Goal: Information Seeking & Learning: Learn about a topic

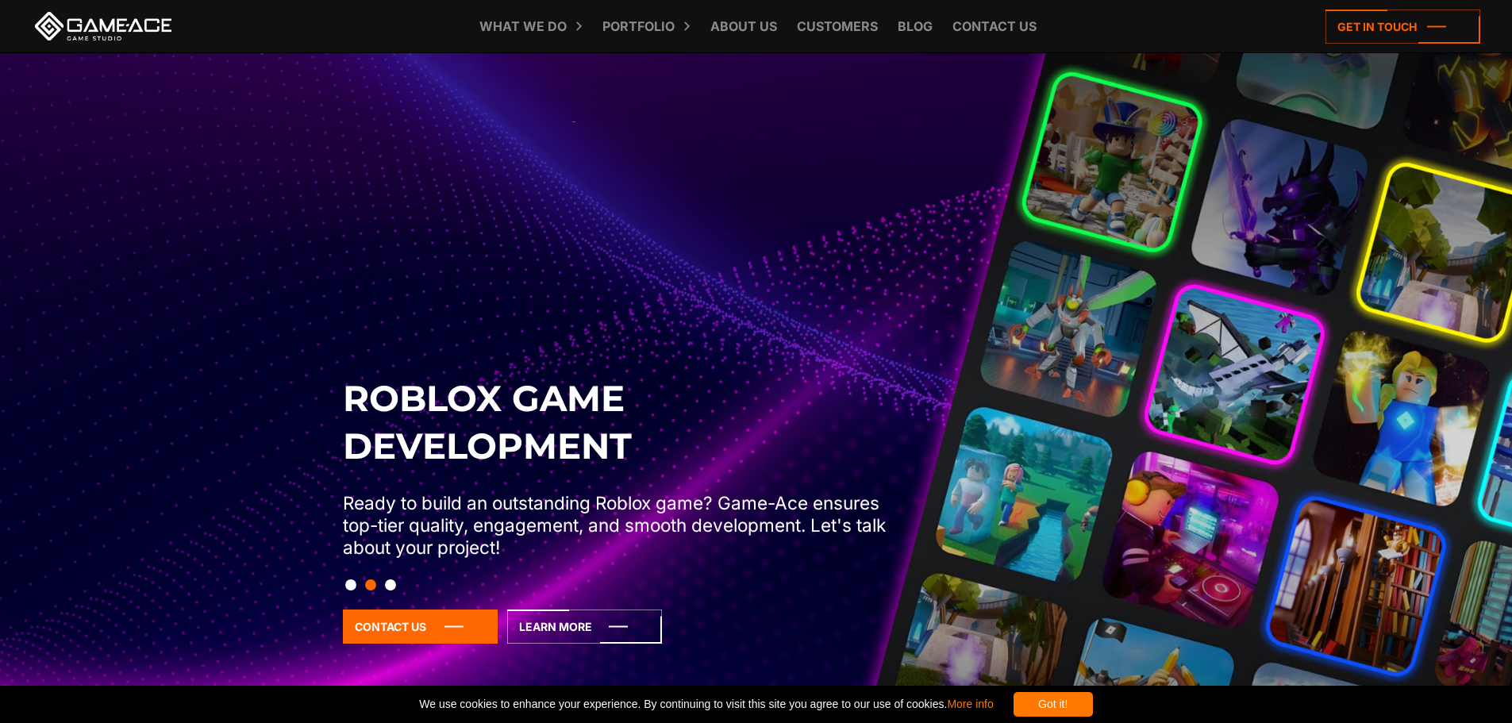
click at [349, 585] on button "Slide 1" at bounding box center [350, 585] width 11 height 27
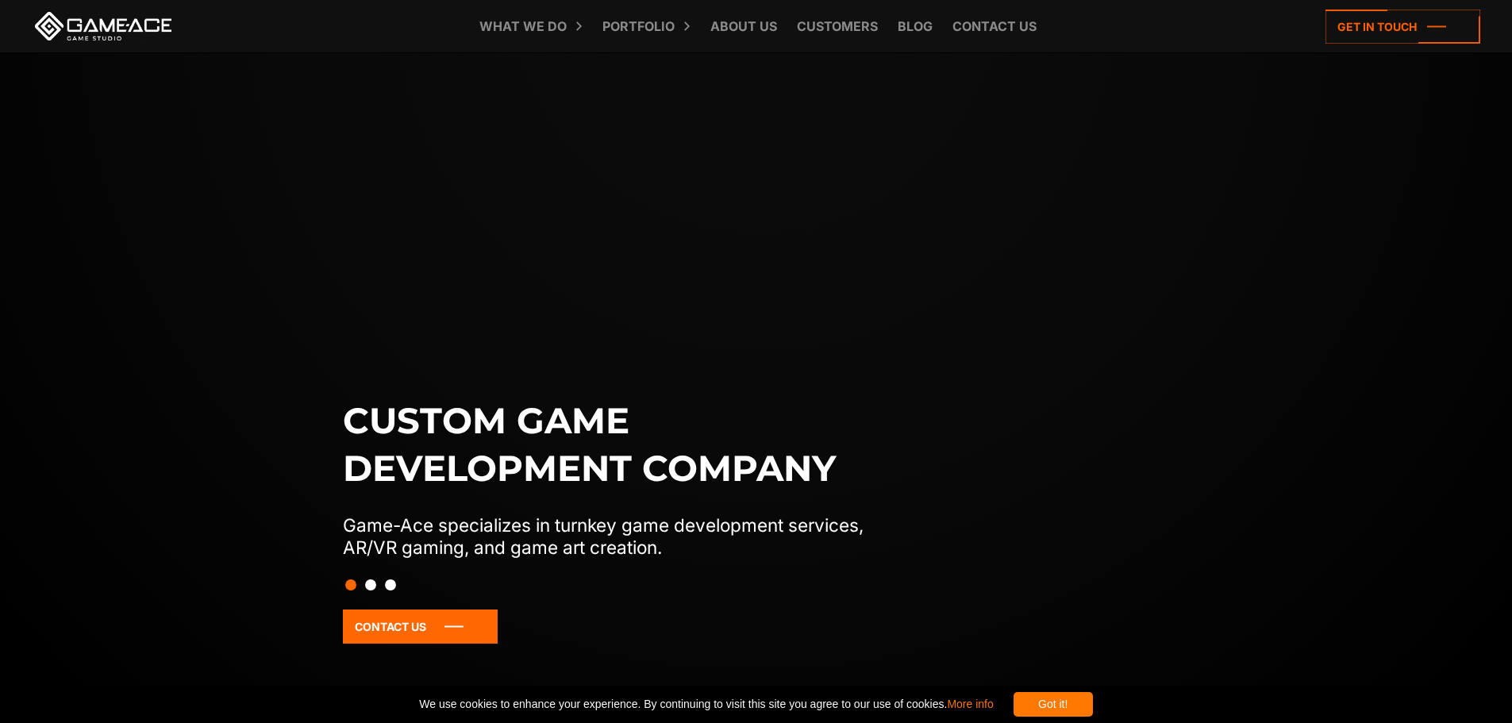
click at [397, 580] on div at bounding box center [756, 585] width 845 height 27
click at [391, 586] on button "Slide 3" at bounding box center [390, 585] width 11 height 27
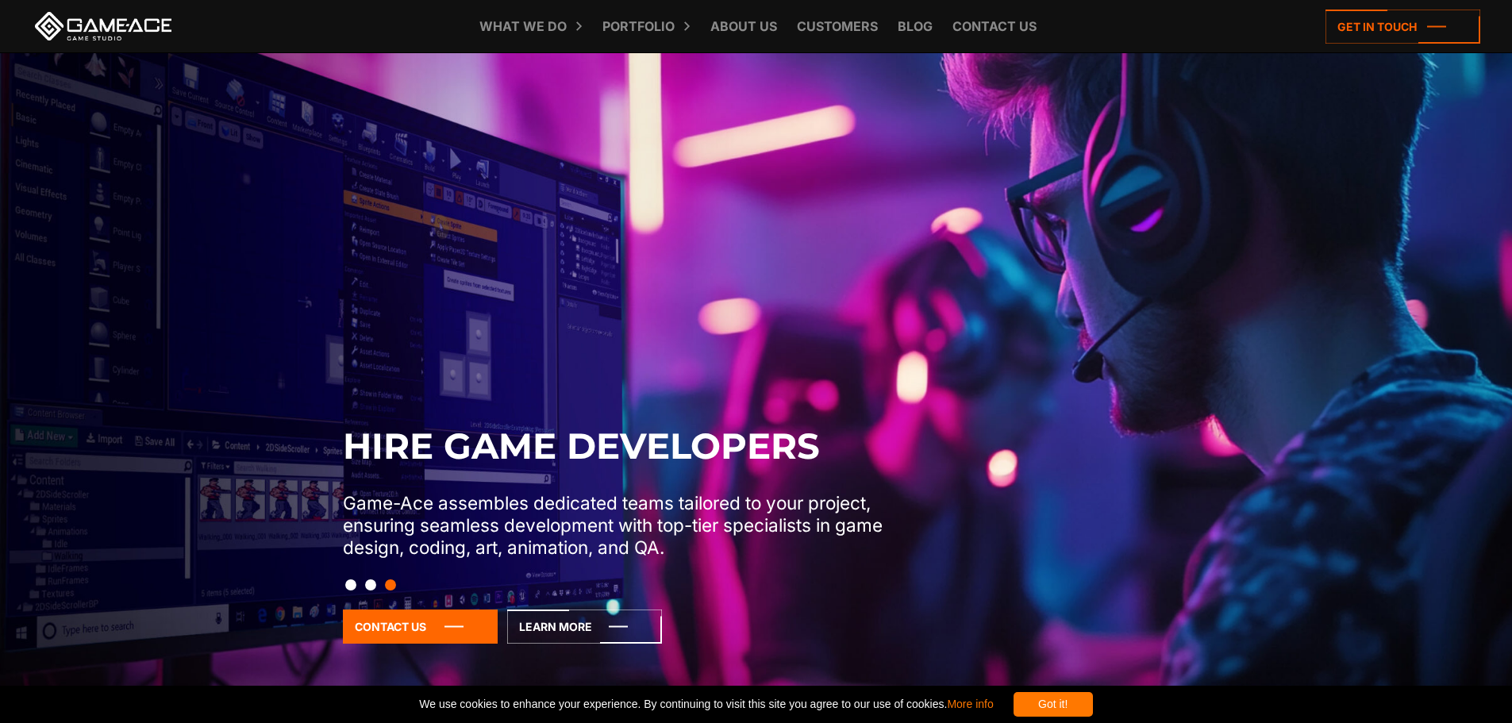
click at [384, 584] on div at bounding box center [756, 585] width 845 height 27
click at [373, 584] on button "Slide 2" at bounding box center [370, 585] width 11 height 27
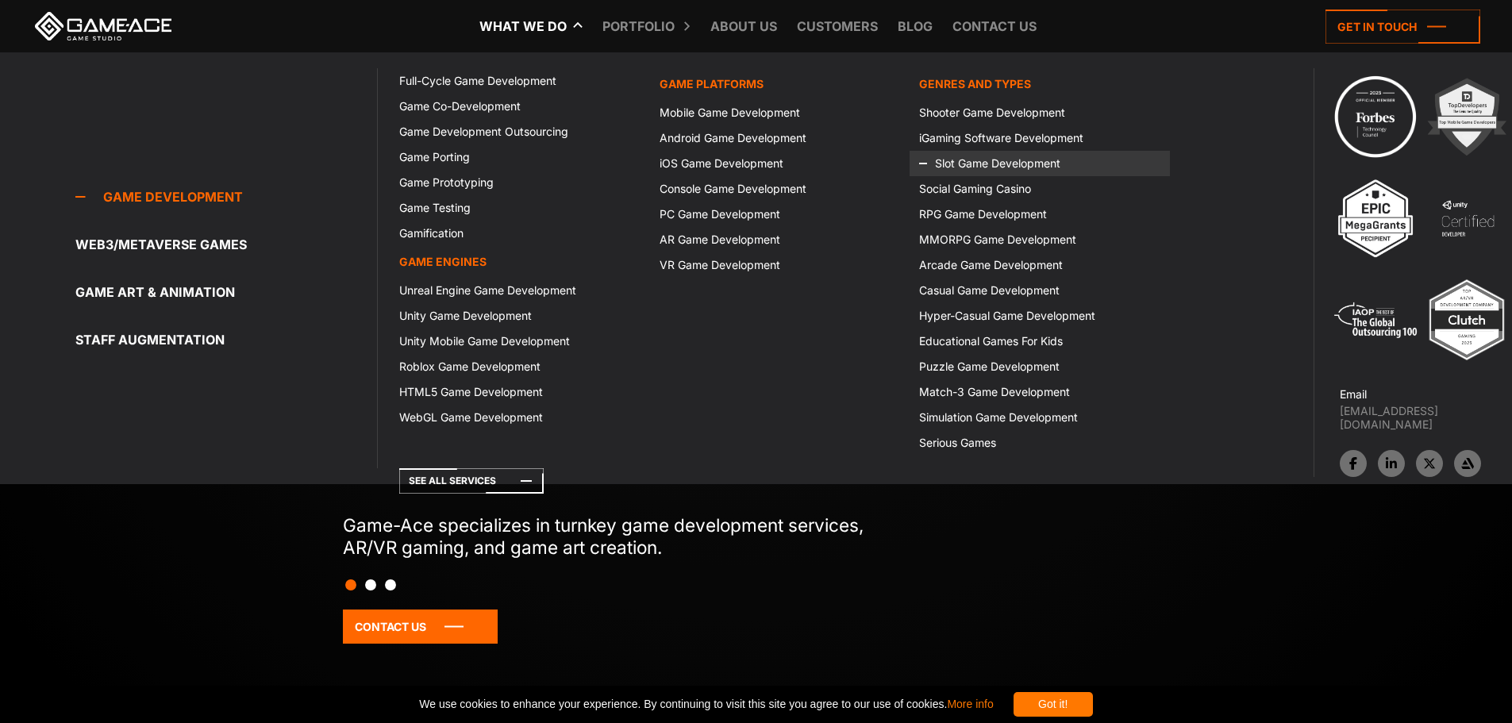
click at [953, 160] on icon at bounding box center [938, 163] width 38 height 25
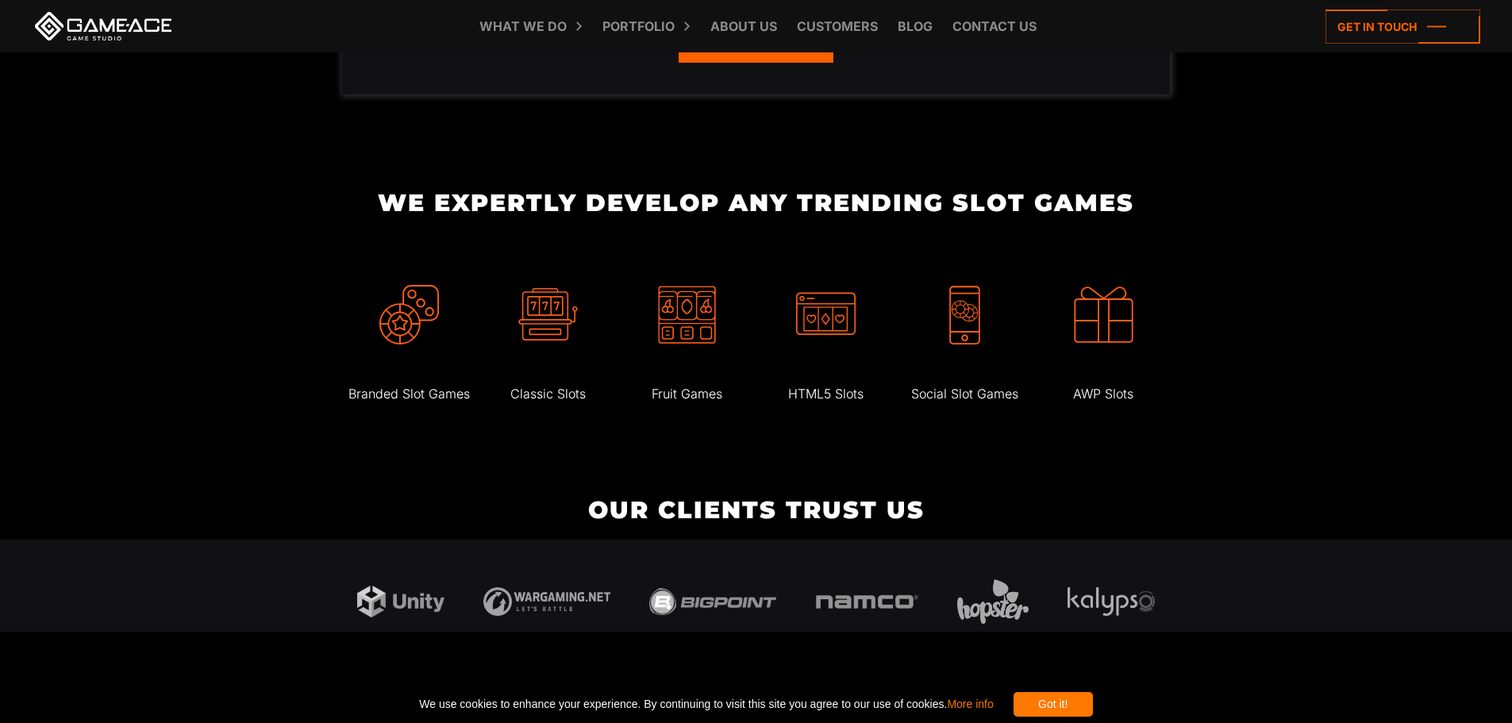
scroll to position [3176, 0]
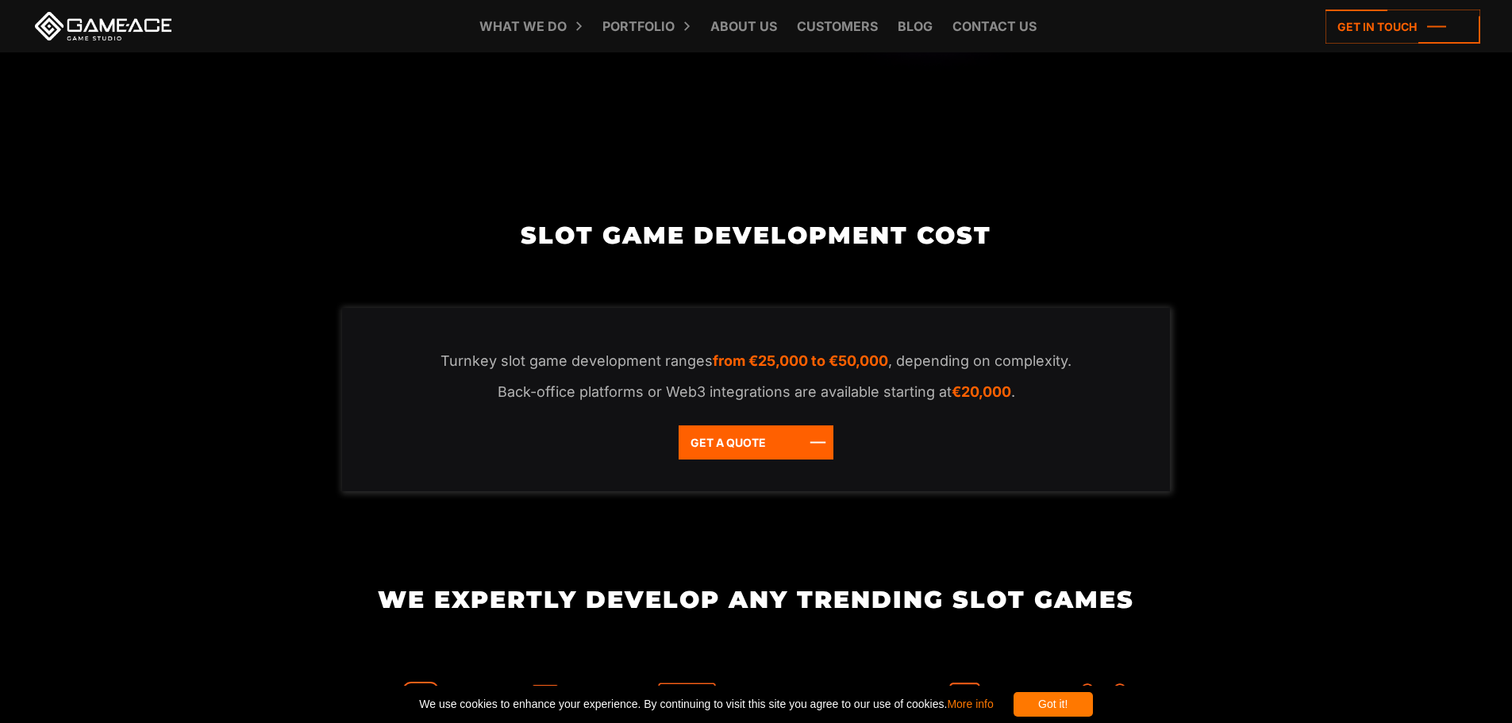
click at [805, 369] on em "from €25,000 to €50,000" at bounding box center [800, 361] width 175 height 17
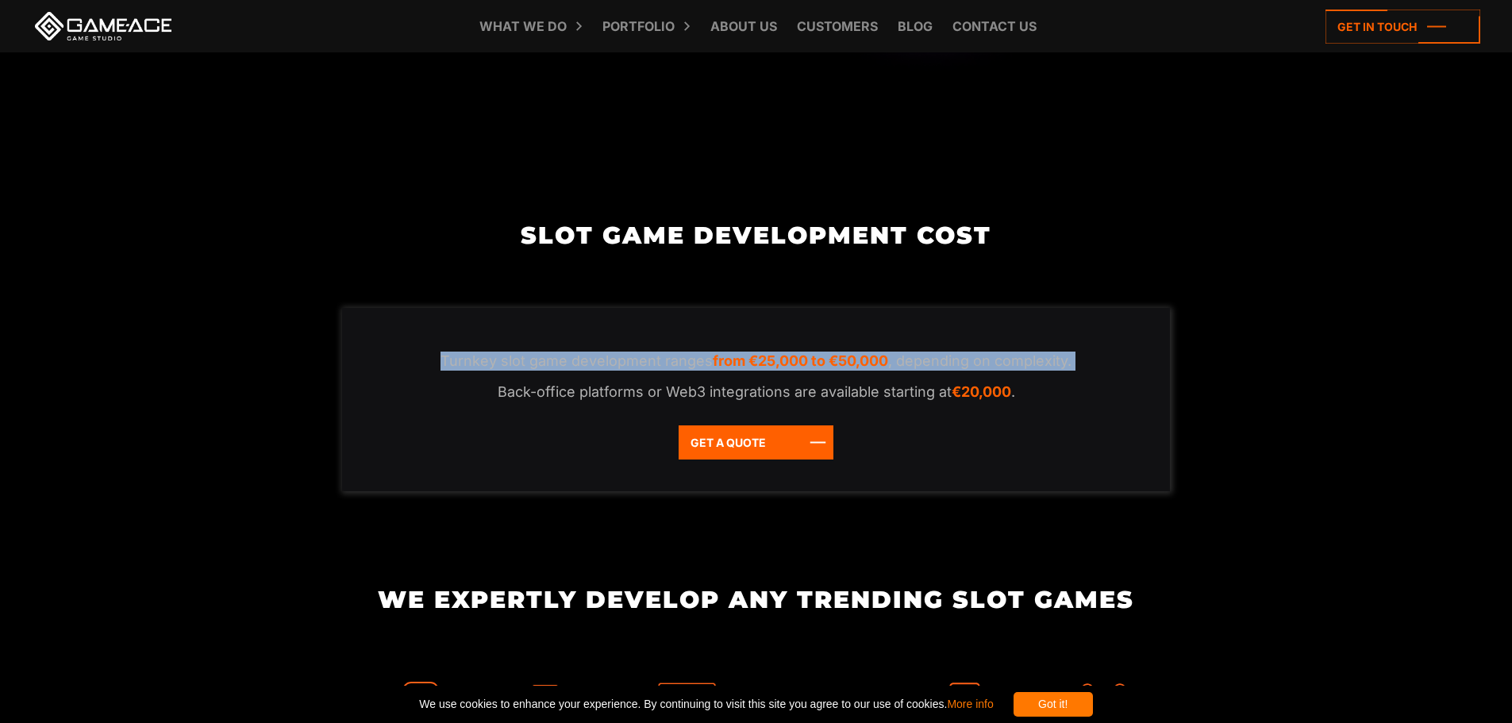
click at [805, 369] on em "from €25,000 to €50,000" at bounding box center [800, 361] width 175 height 17
click at [436, 371] on p "Turnkey slot game development ranges from €25,000 to €50,000 , depending on com…" at bounding box center [756, 361] width 765 height 19
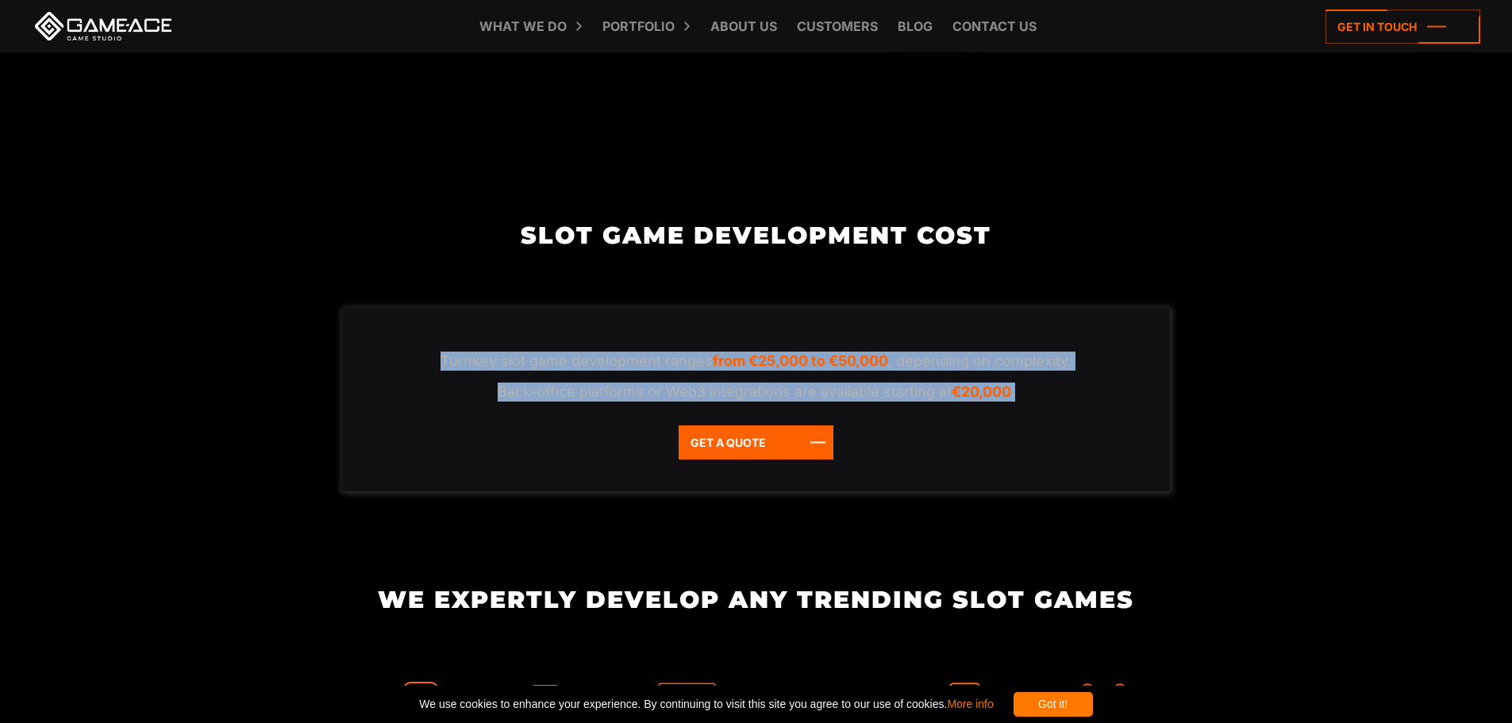
drag, startPoint x: 434, startPoint y: 376, endPoint x: 1018, endPoint y: 411, distance: 585.4
click at [1018, 411] on div "Turnkey slot game development ranges from €25,000 to €50,000 , depending on com…" at bounding box center [756, 399] width 828 height 183
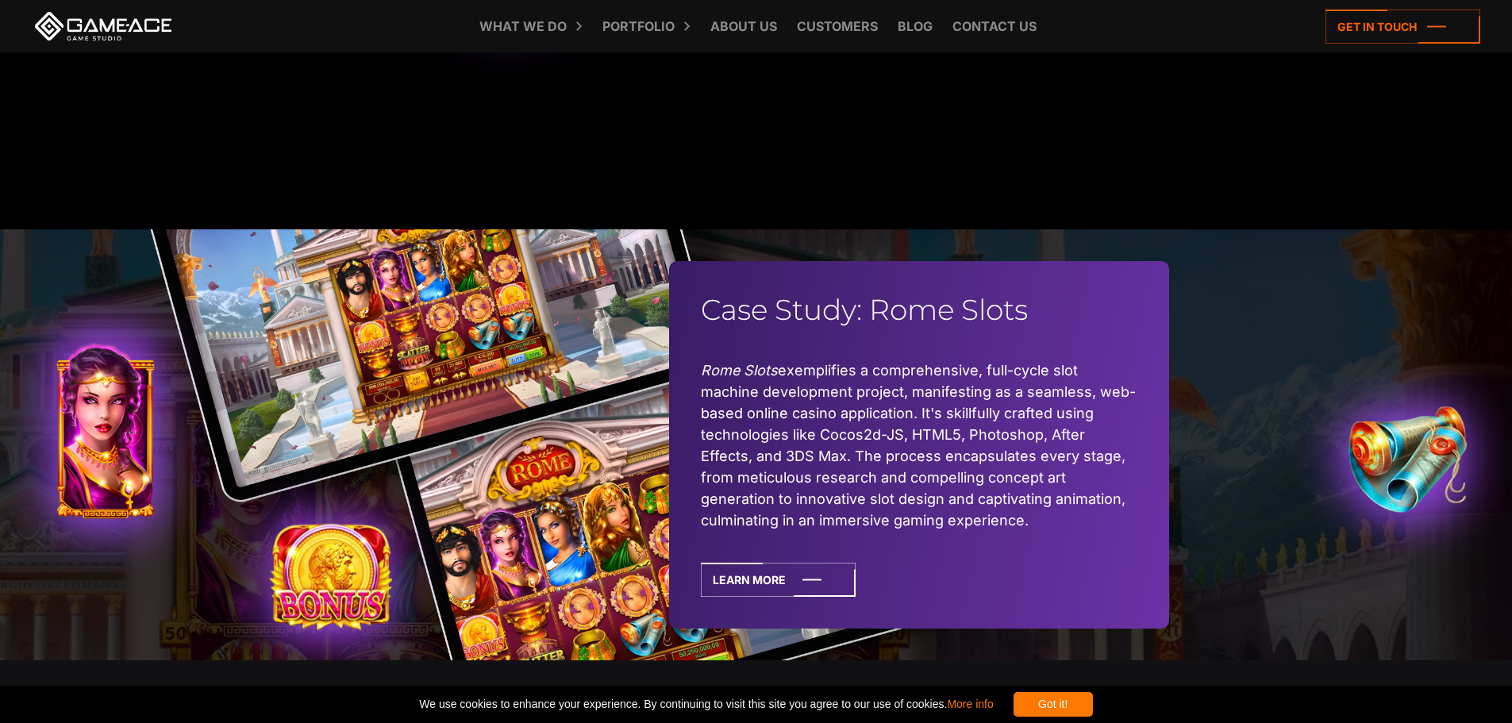
scroll to position [5955, 0]
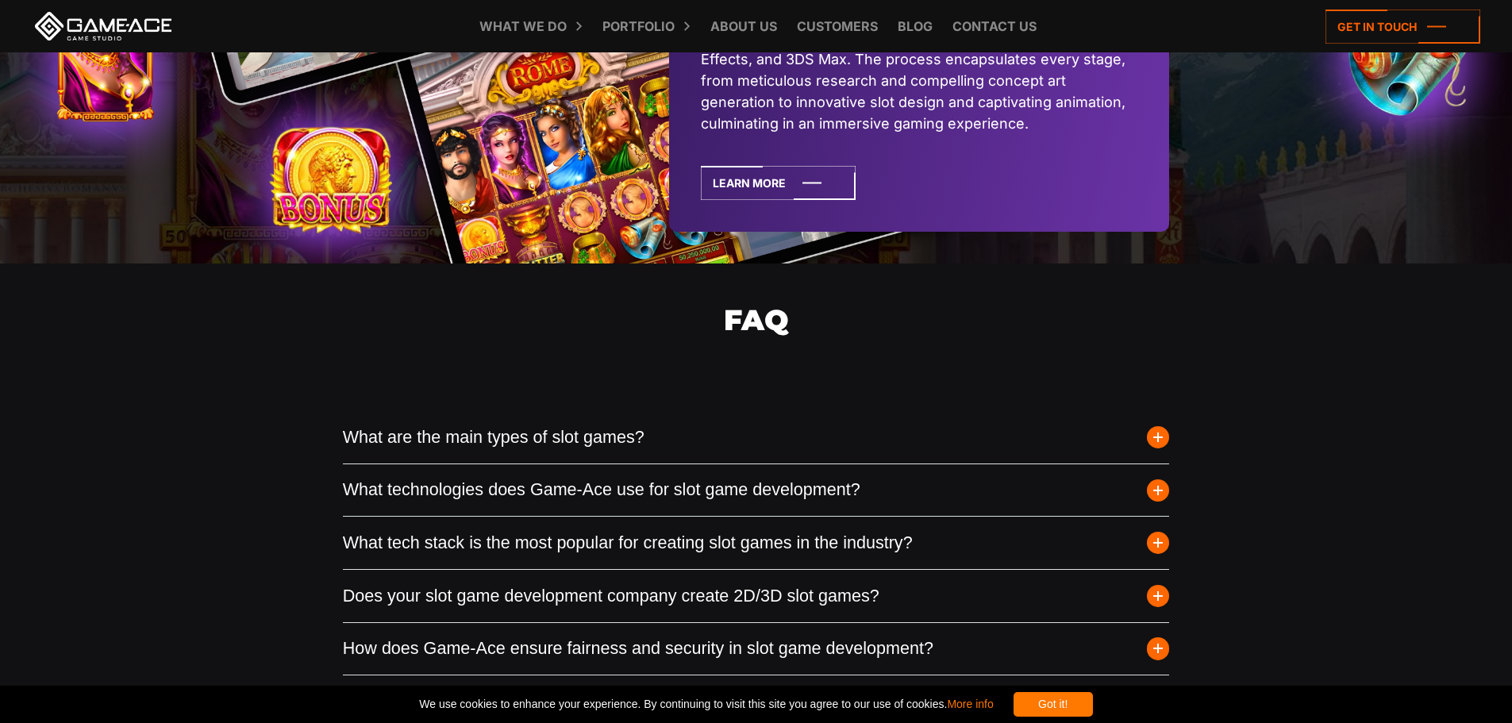
click at [1154, 449] on span "button" at bounding box center [1158, 437] width 22 height 22
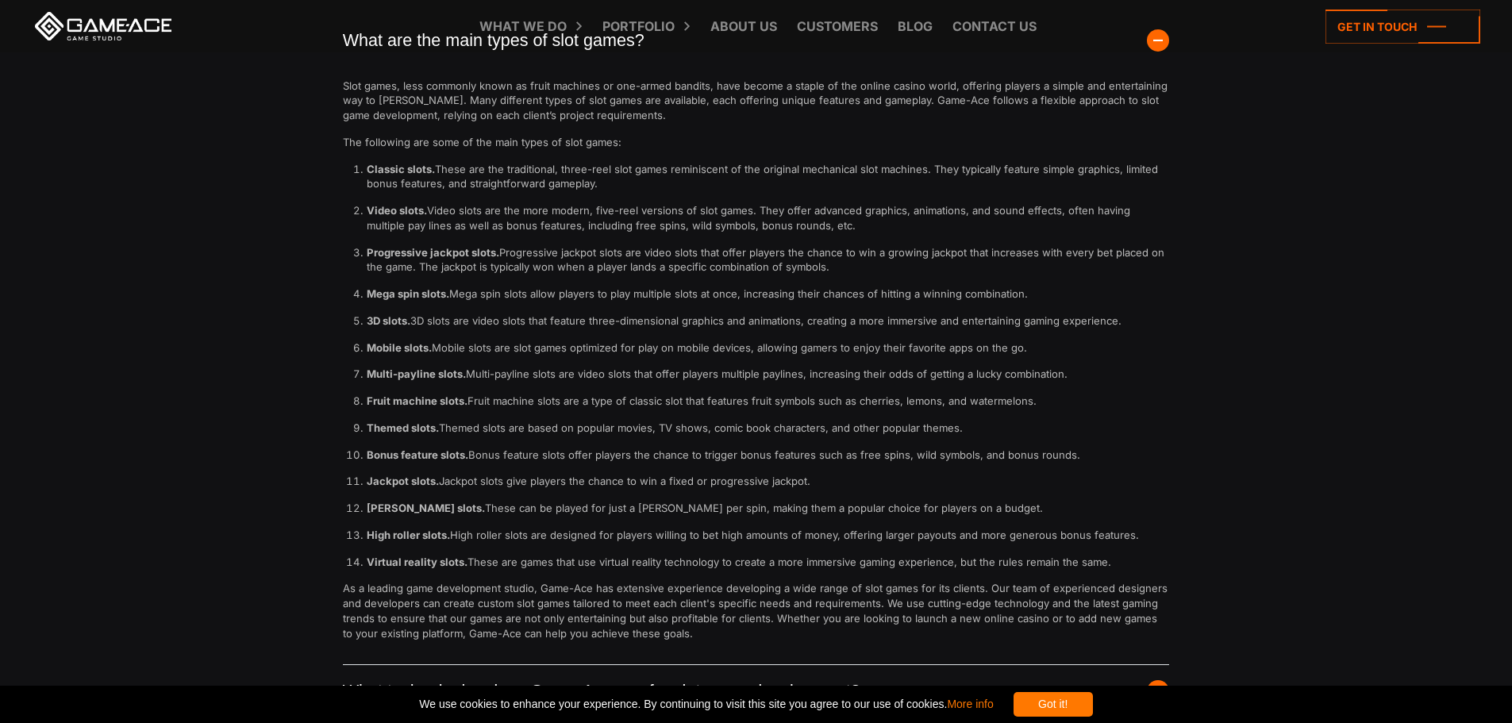
scroll to position [6749, 0]
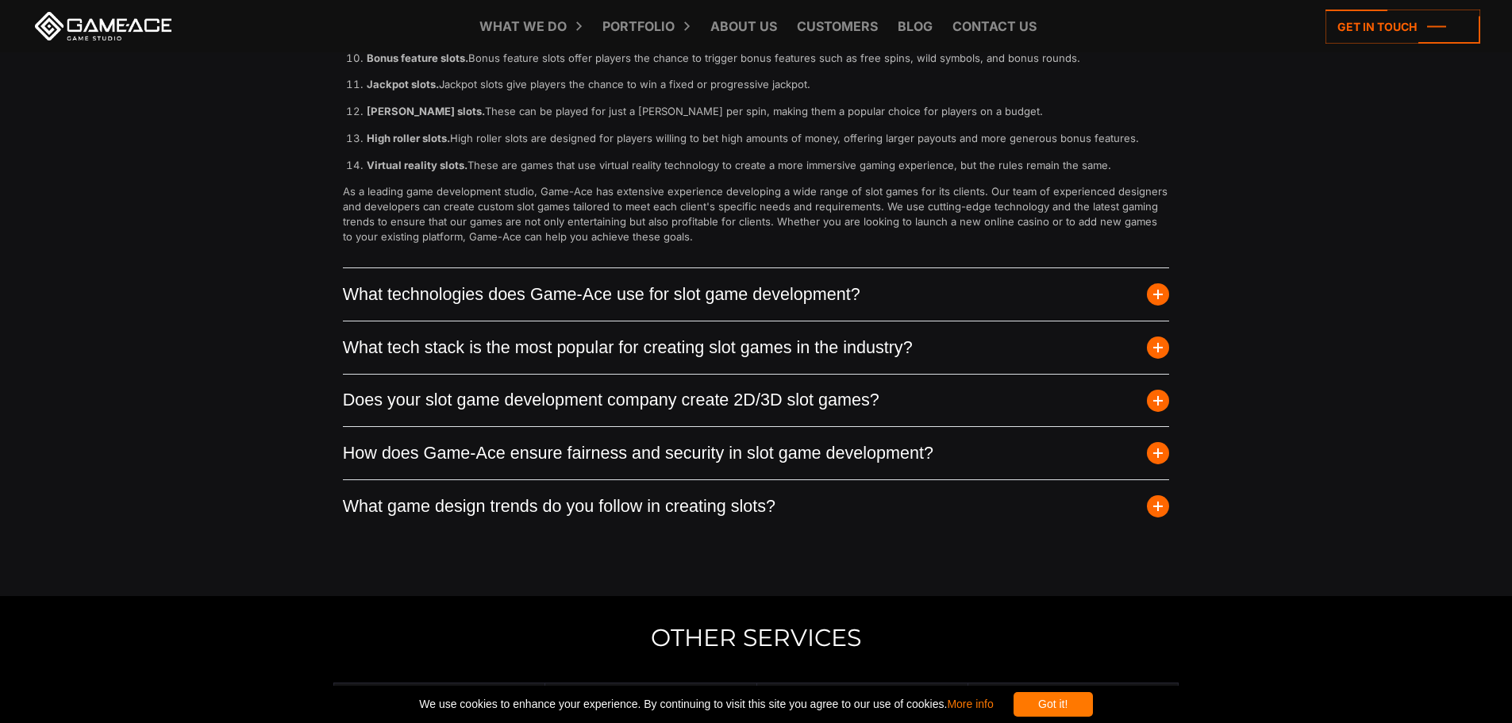
click at [1153, 306] on span "button" at bounding box center [1158, 294] width 22 height 22
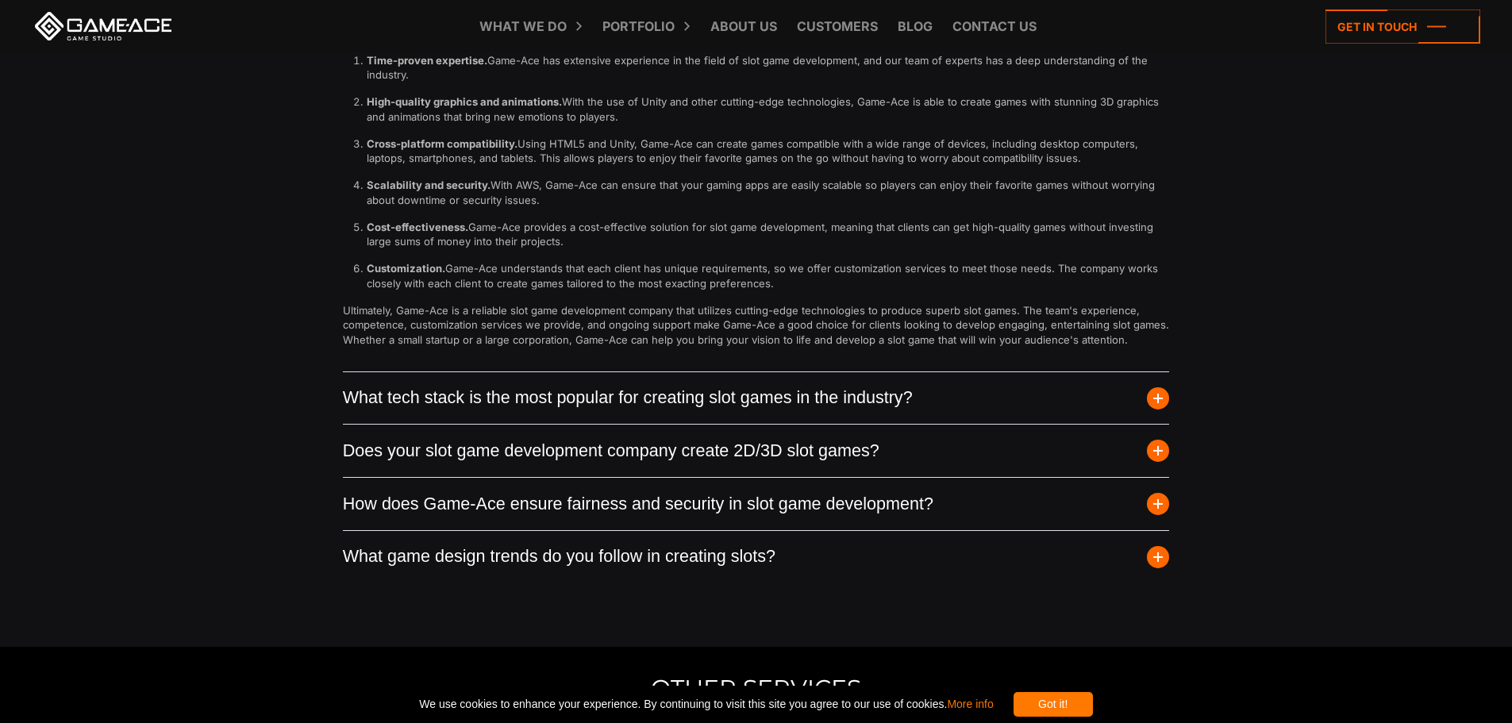
click at [1163, 515] on span "button" at bounding box center [1158, 504] width 22 height 22
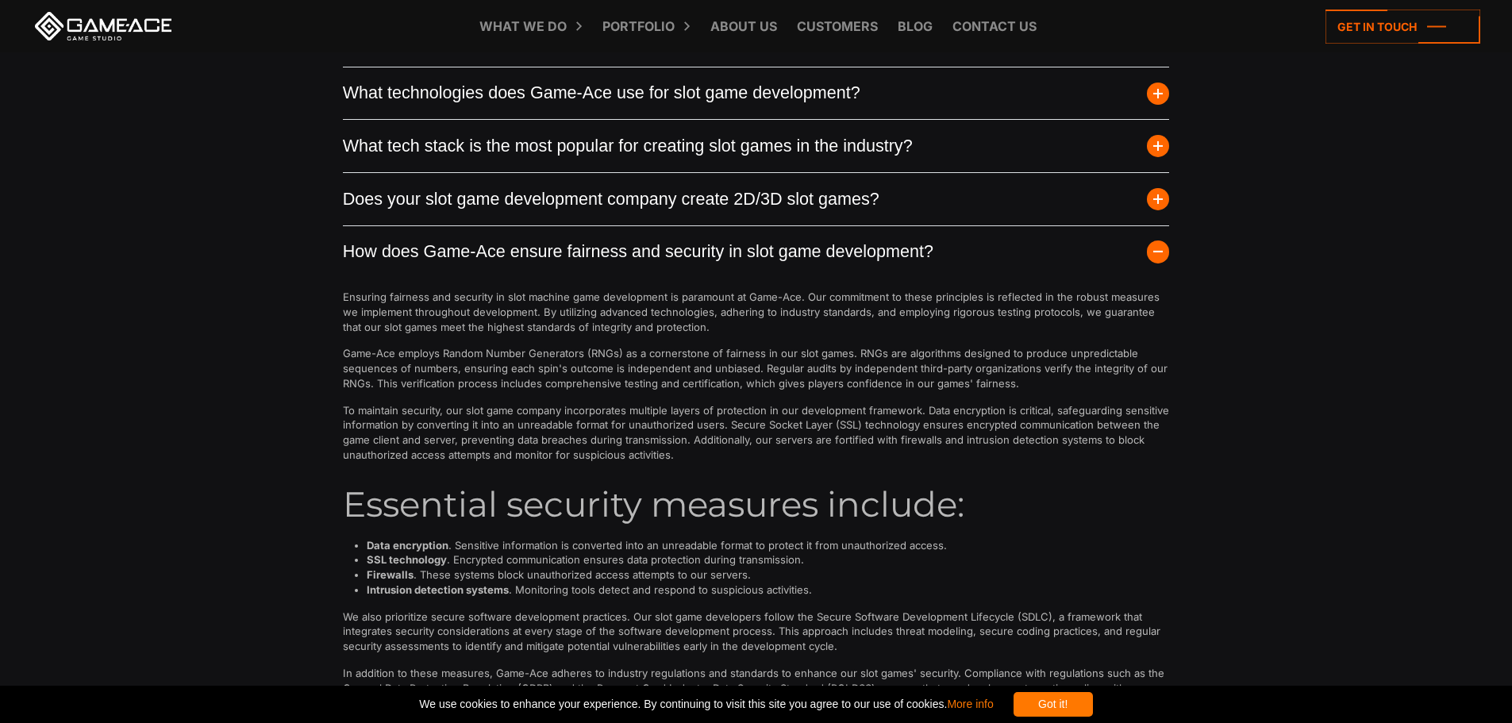
scroll to position [5955, 0]
